Goal: Task Accomplishment & Management: Manage account settings

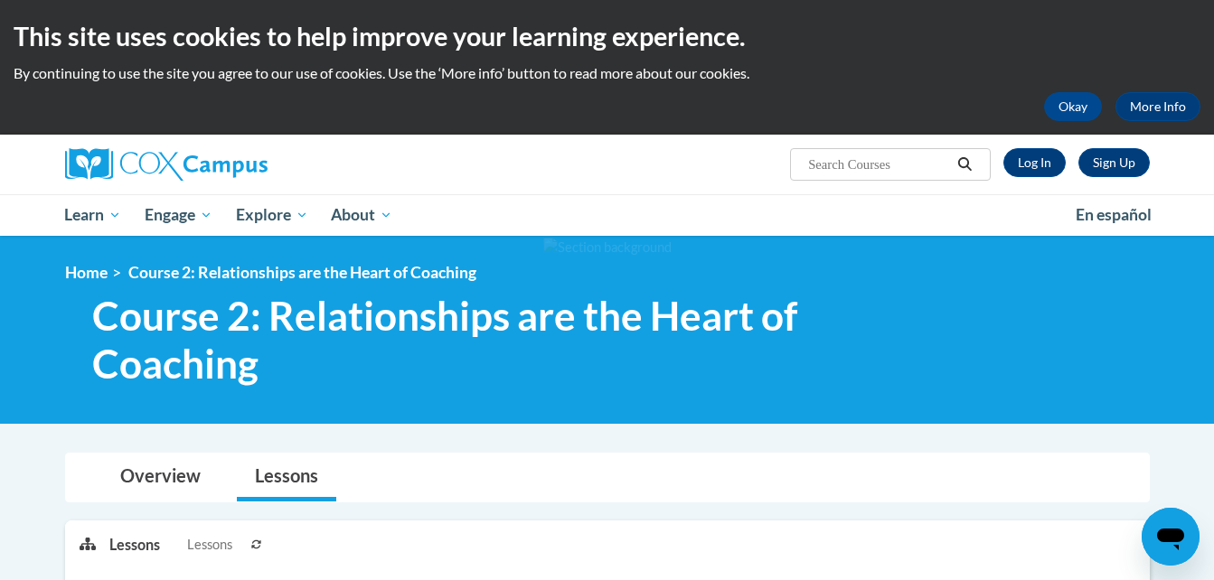
scroll to position [4, 0]
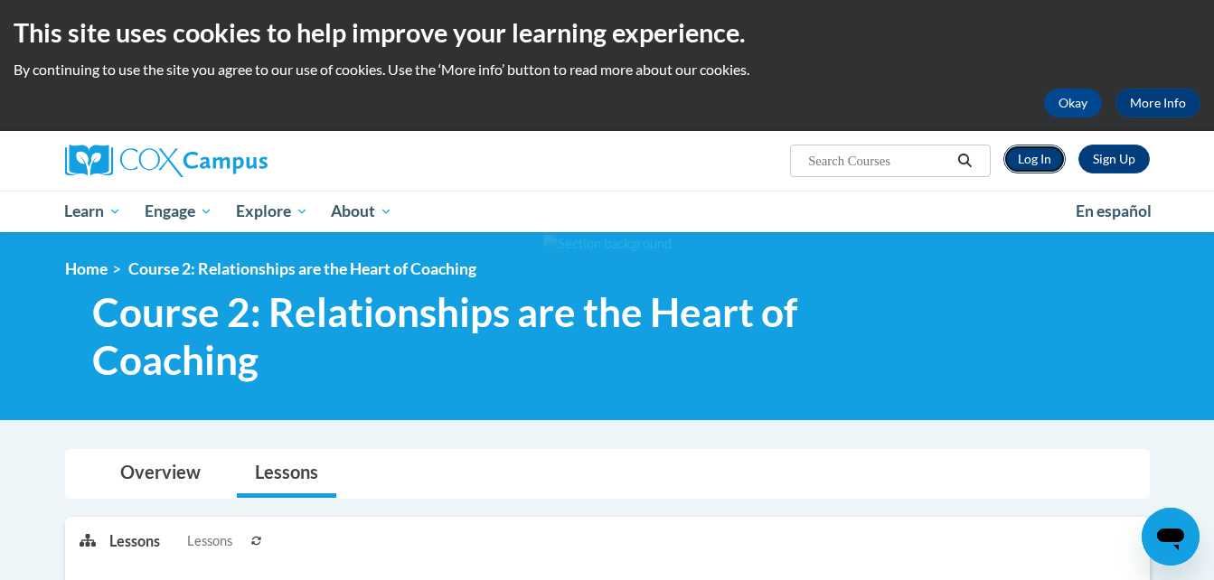
click at [1029, 161] on link "Log In" at bounding box center [1034, 159] width 62 height 29
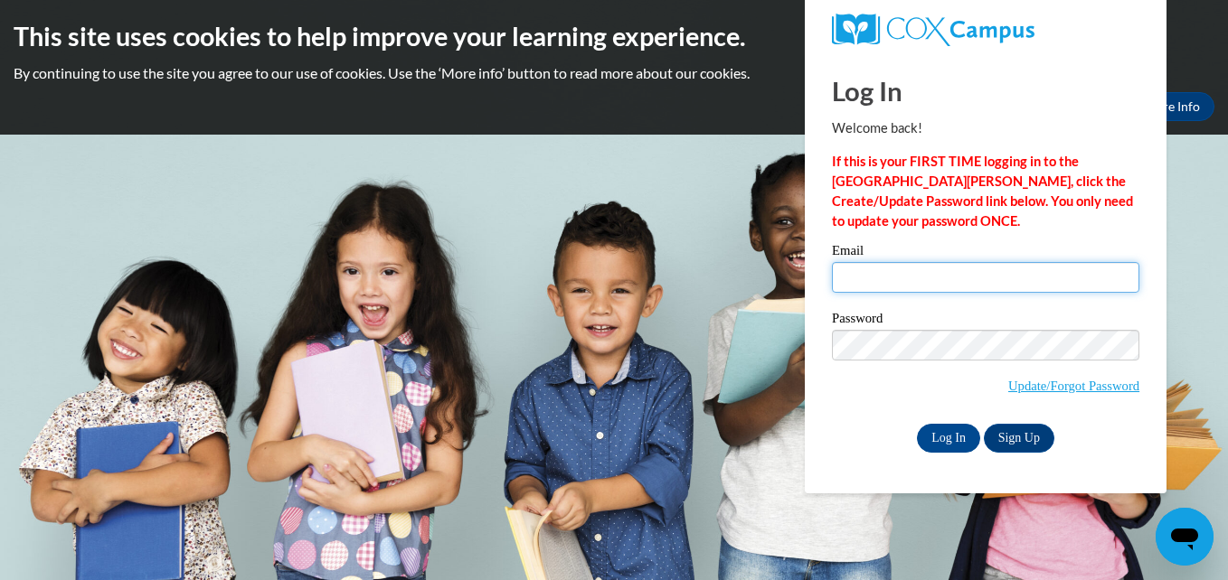
click at [874, 282] on input "Email" at bounding box center [985, 277] width 307 height 31
type input "[EMAIL_ADDRESS][DOMAIN_NAME]"
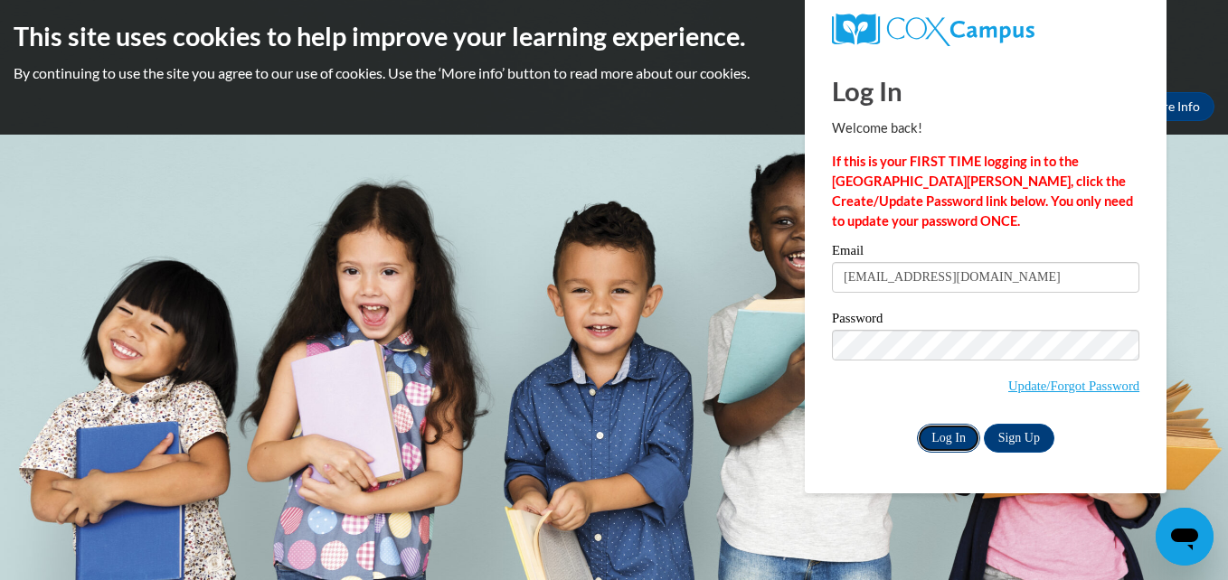
click at [934, 431] on input "Log In" at bounding box center [948, 438] width 63 height 29
click at [950, 430] on input "Log In" at bounding box center [948, 438] width 63 height 29
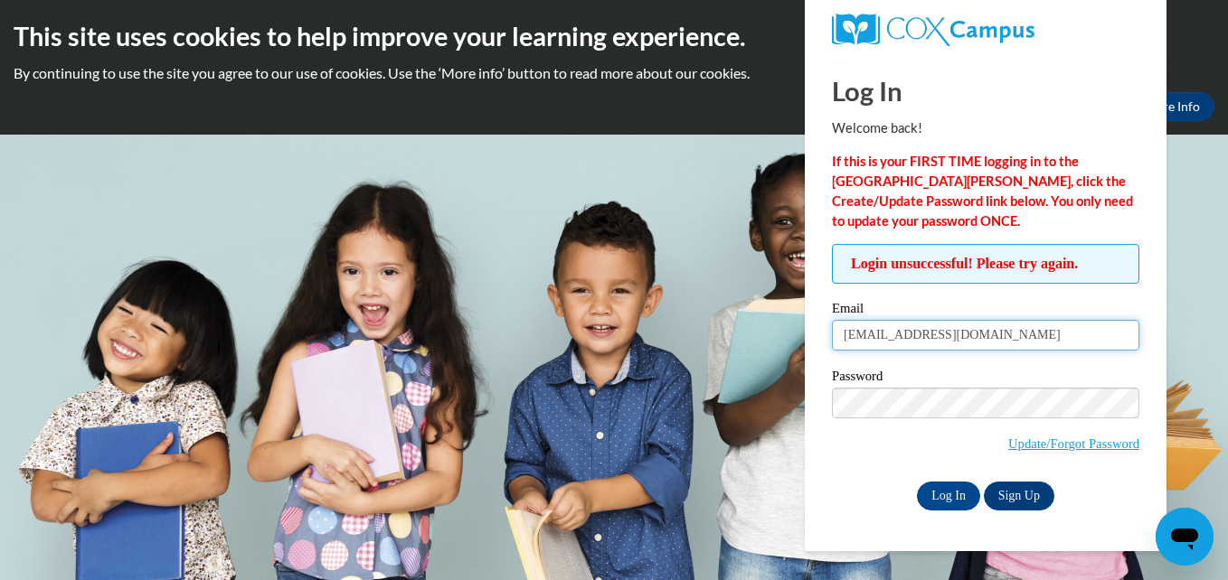
click at [985, 336] on input "[EMAIL_ADDRESS][DOMAIN_NAME]" at bounding box center [985, 335] width 307 height 31
click at [1015, 342] on input "[EMAIL_ADDRESS][DOMAIN_NAME]" at bounding box center [985, 335] width 307 height 31
type input "m"
click at [943, 346] on input "Email" at bounding box center [985, 335] width 307 height 31
type input "f33b32e@yahoo.com"
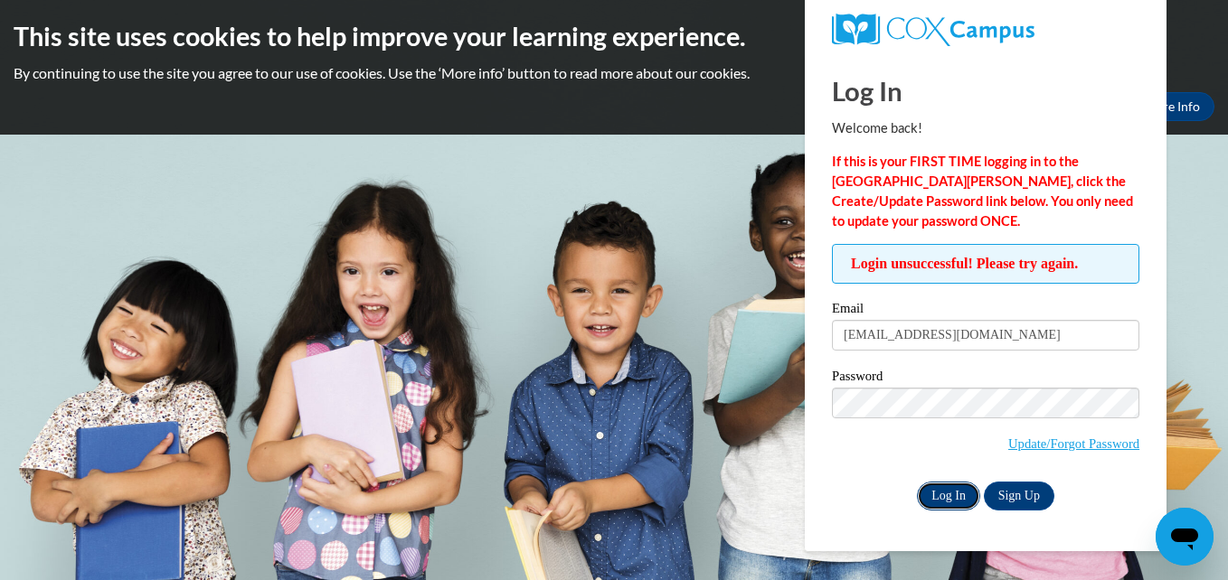
click at [932, 491] on input "Log In" at bounding box center [948, 496] width 63 height 29
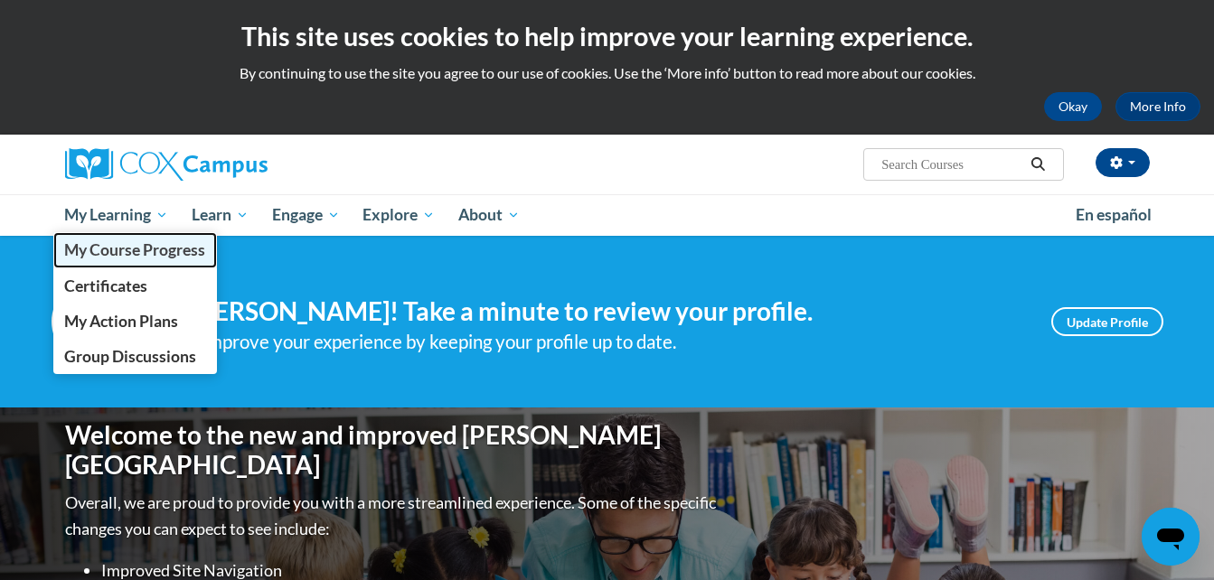
click at [100, 248] on span "My Course Progress" at bounding box center [134, 249] width 141 height 19
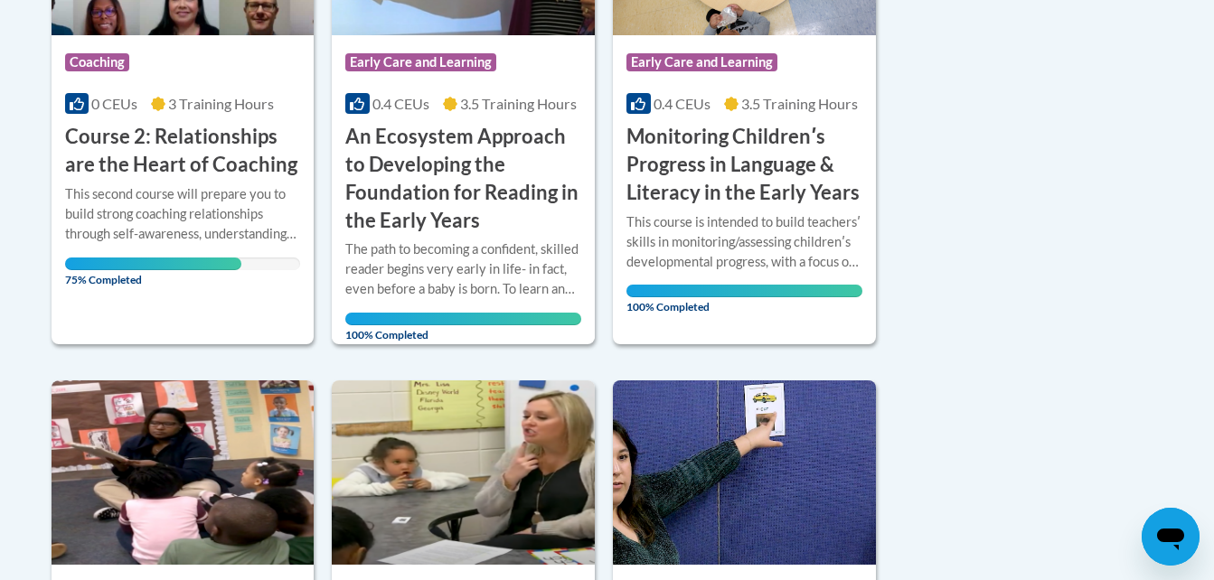
scroll to position [625, 0]
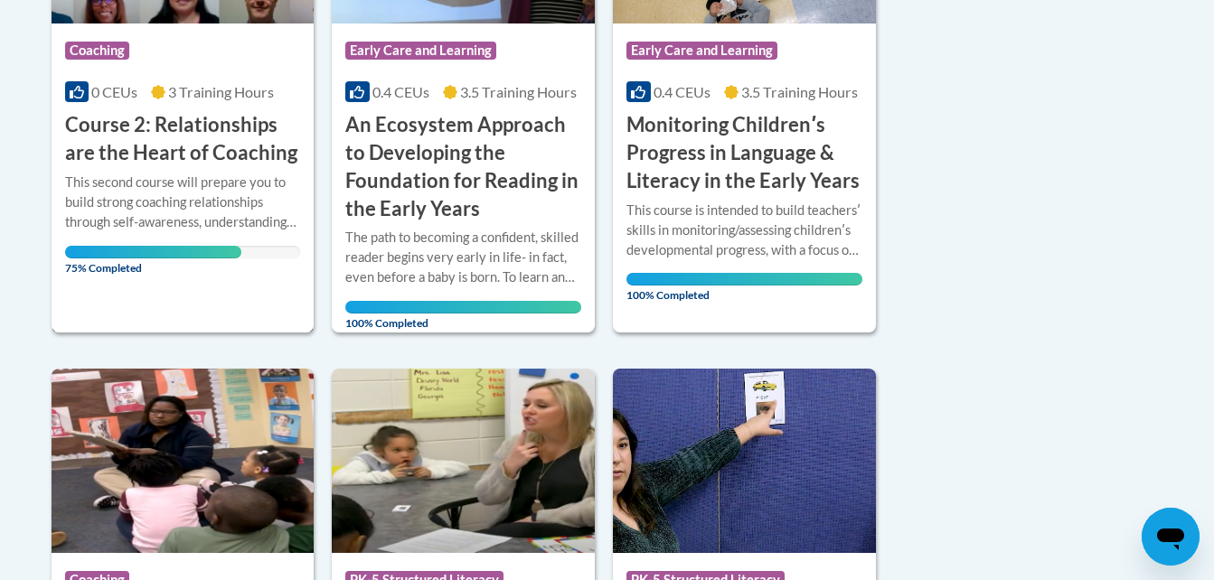
click at [165, 197] on div "This second course will prepare you to build strong coaching relationships thro…" at bounding box center [183, 203] width 236 height 60
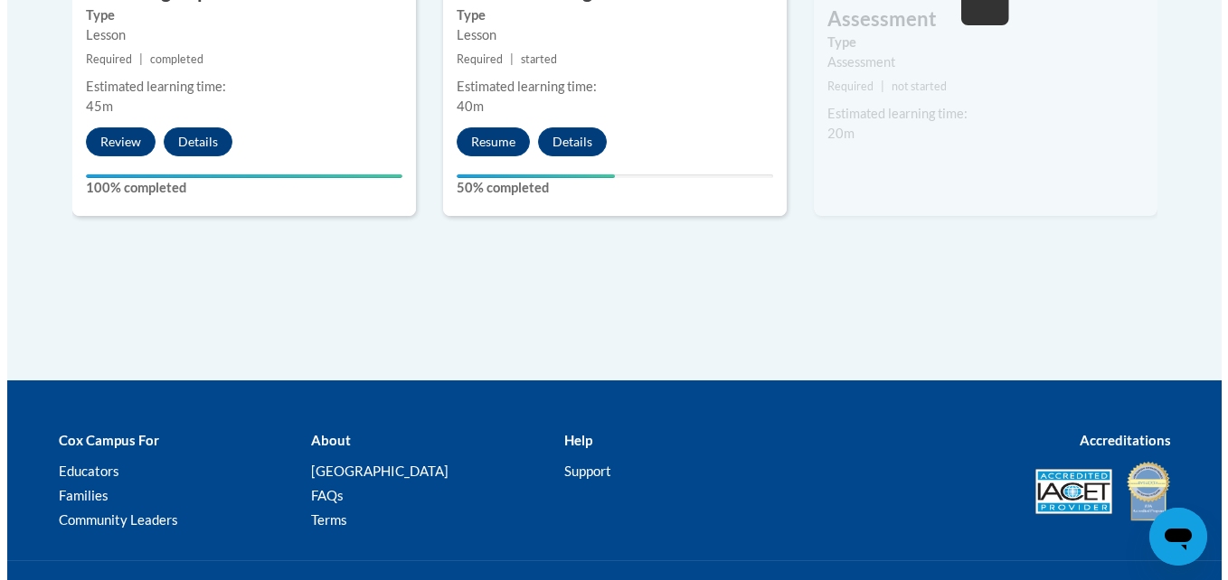
scroll to position [1420, 0]
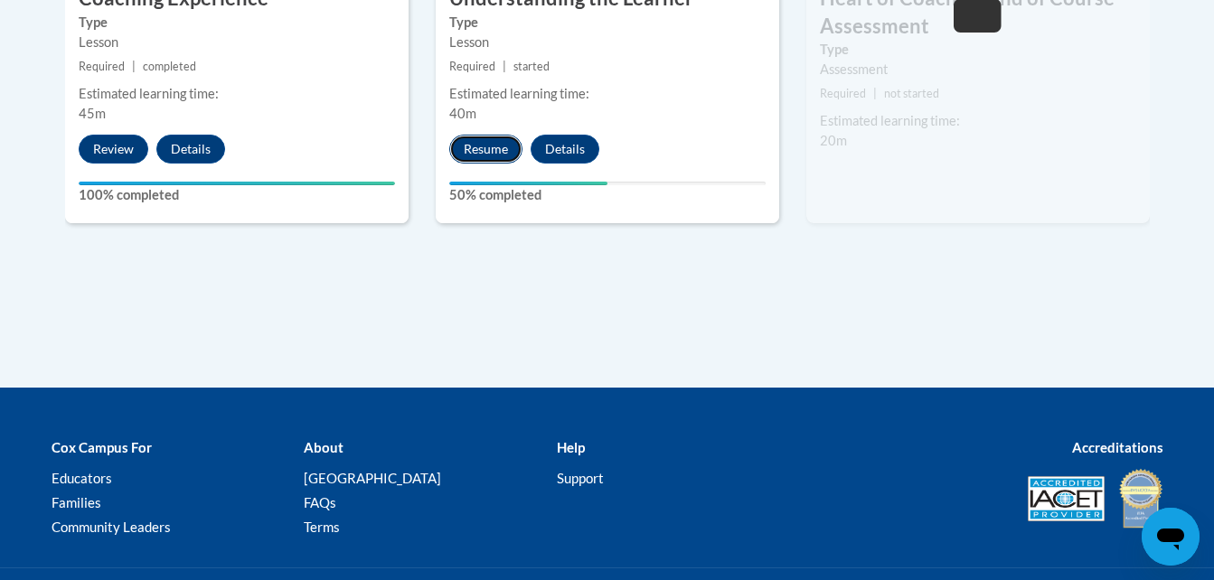
click at [492, 148] on button "Resume" at bounding box center [485, 149] width 73 height 29
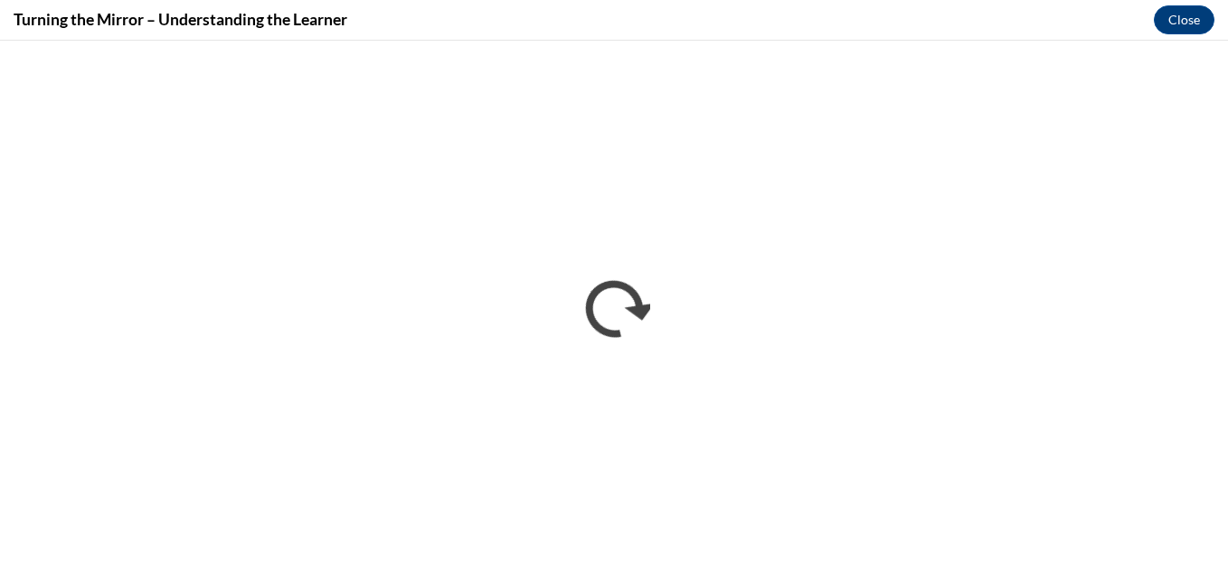
scroll to position [0, 0]
